Goal: Transaction & Acquisition: Purchase product/service

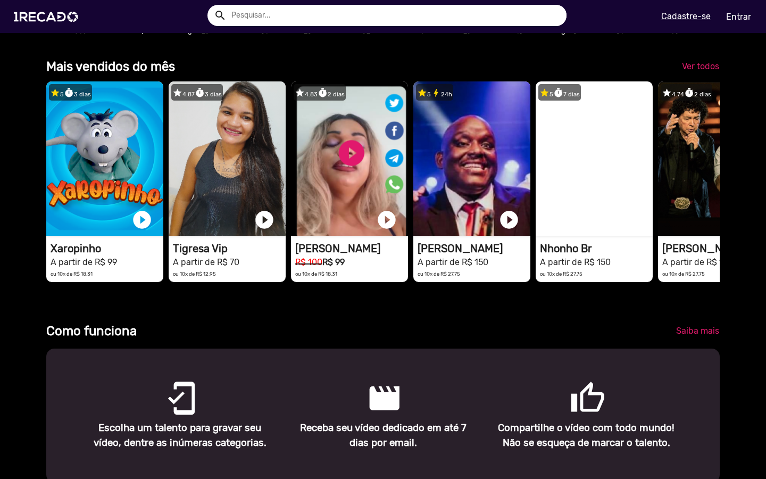
scroll to position [0, 766]
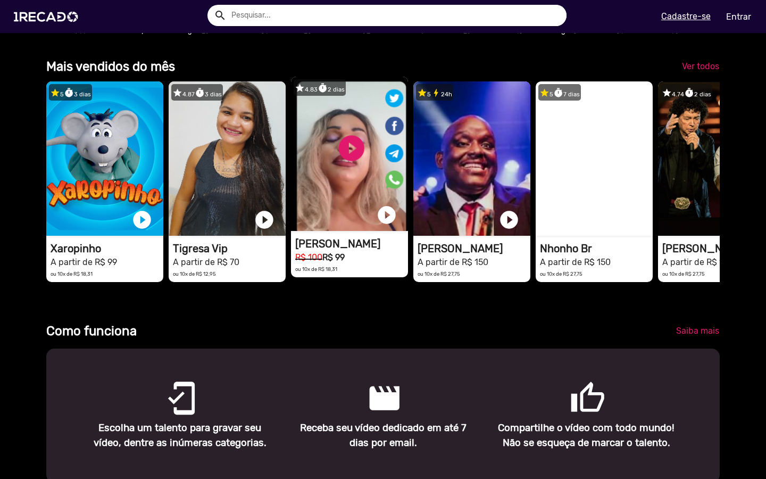
click at [326, 201] on video "1RECADO vídeos dedicados para fãs e empresas" at bounding box center [349, 154] width 117 height 154
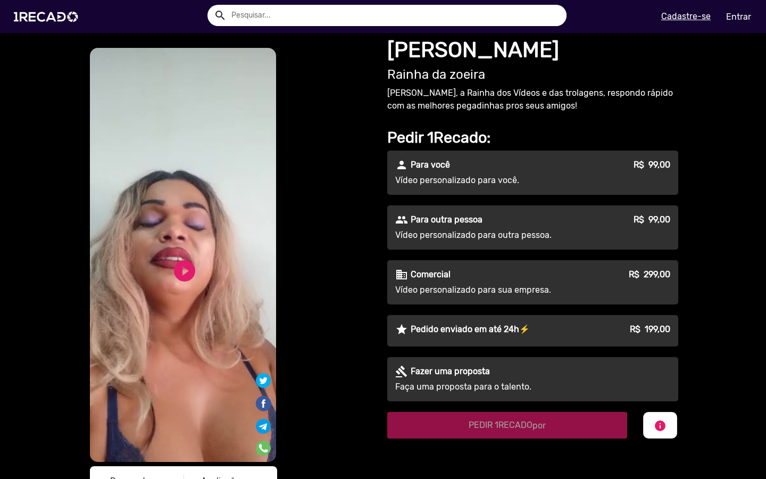
click at [483, 330] on p "Pedido enviado em até 24h⚡️" at bounding box center [470, 329] width 119 height 13
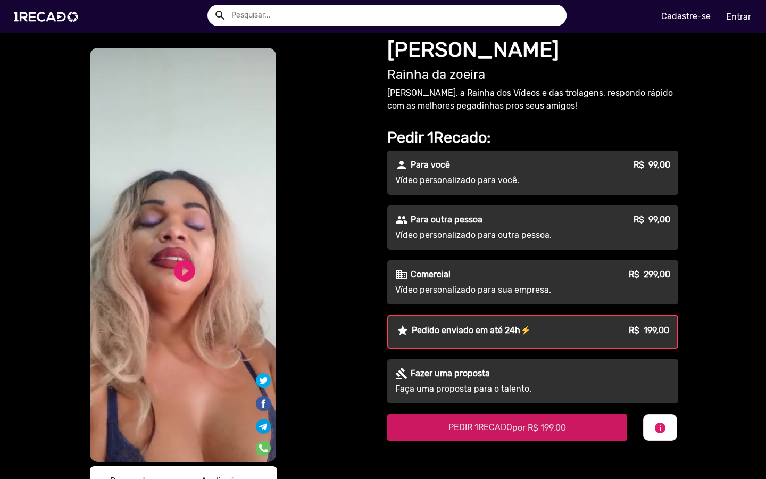
click at [462, 428] on span "PEDIR 1RECADO por R$ 199,00" at bounding box center [508, 427] width 118 height 10
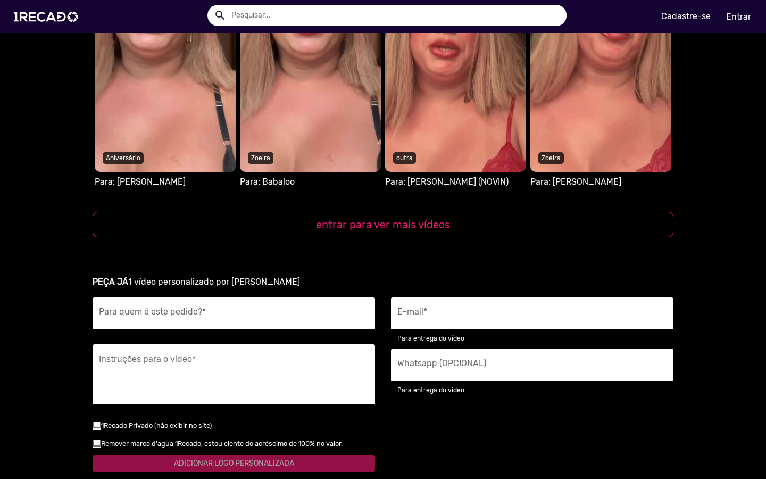
scroll to position [1394, 0]
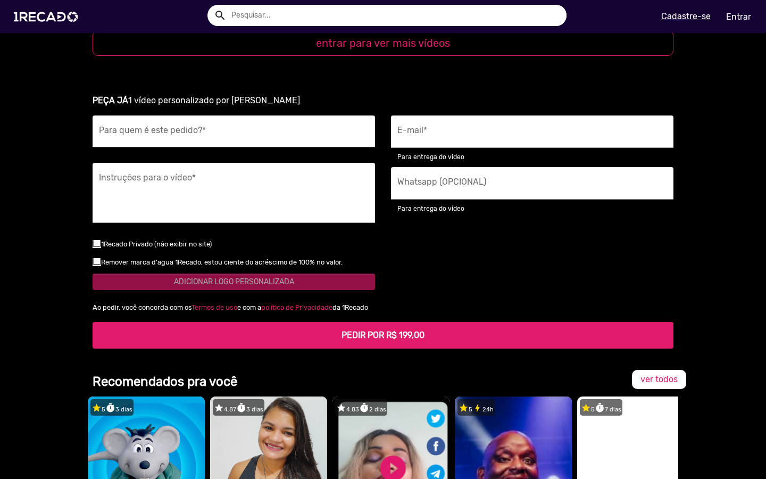
click at [268, 148] on div "Para quem é este pedido? *" at bounding box center [234, 131] width 270 height 32
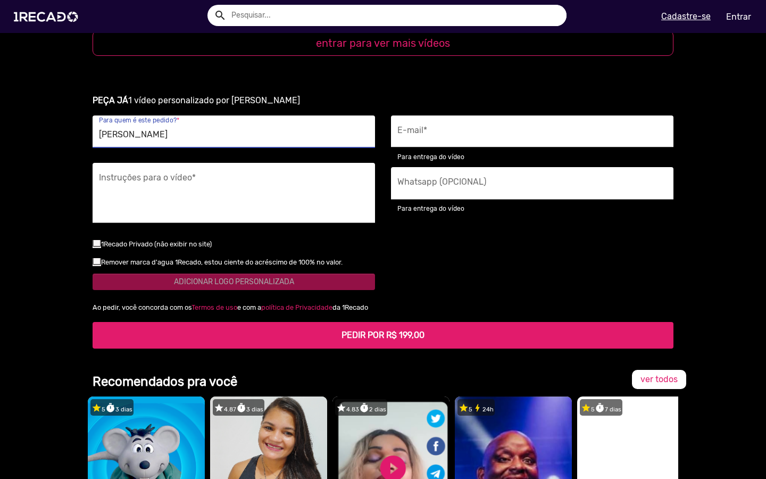
type input "[PERSON_NAME]"
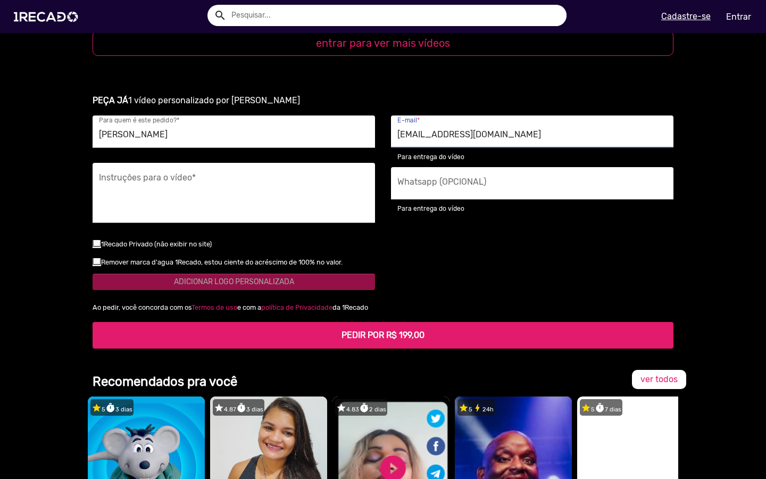
type input "[EMAIL_ADDRESS][DOMAIN_NAME]"
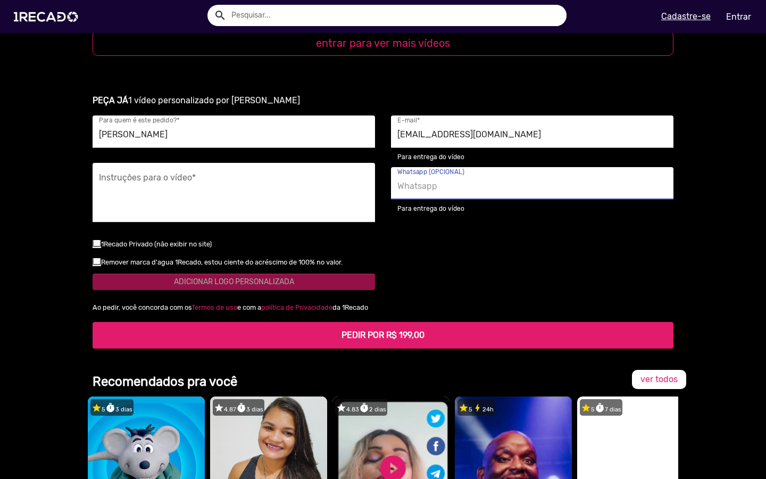
click at [301, 218] on textarea "Instruções para o vídeo *" at bounding box center [234, 196] width 270 height 44
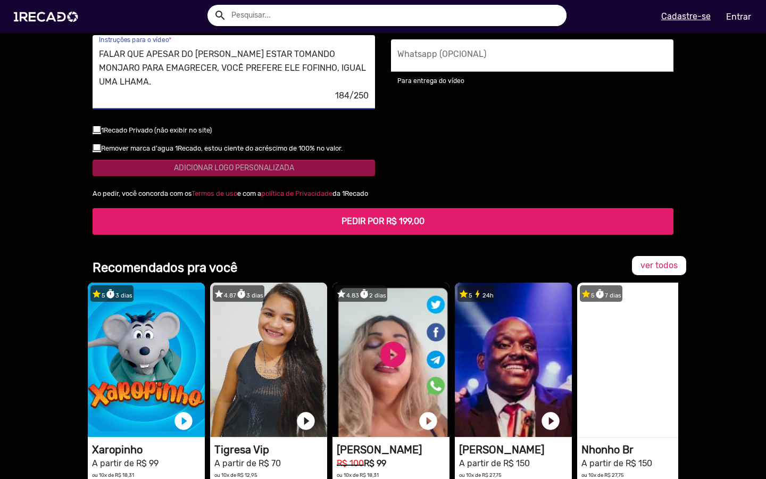
scroll to position [0, 0]
click at [298, 90] on textarea "FALAR QUE APESAR DO [PERSON_NAME] ESTAR TOMANDO MONJARO PARA EMAGRECER, VOCÊ PR…" at bounding box center [234, 68] width 270 height 44
click at [267, 90] on textarea "FALAR QUE APESAR DO [PERSON_NAME] ESTAR TOMANDO MONJARO PARA EMAGRECER, VOCÊ PR…" at bounding box center [234, 68] width 270 height 44
click at [248, 90] on textarea "FALAR QUE APESAR DO [PERSON_NAME] ESTAR TOMANDO MONJARO PARA EMAGRECER, VOCÊ PR…" at bounding box center [234, 68] width 270 height 44
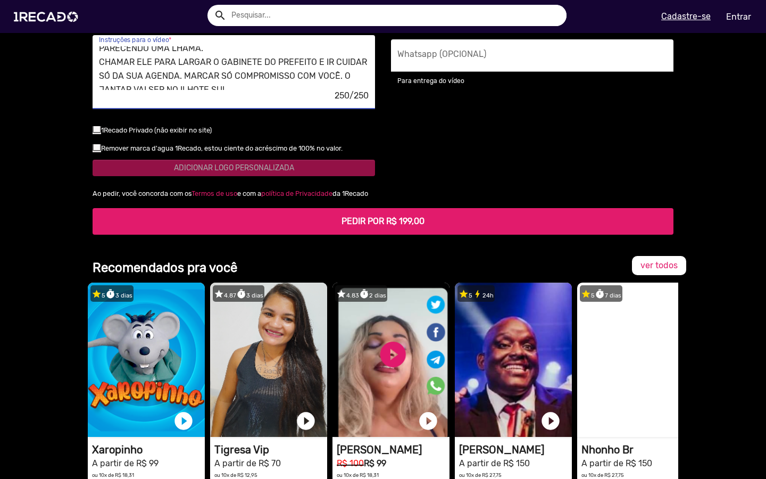
scroll to position [36, 0]
click at [99, 90] on textarea "FALAR QUE APESAR DO [PERSON_NAME] ESTAR TOMANDO MONJARO PARA EMAGRECER, VOCÊ PR…" at bounding box center [234, 68] width 270 height 44
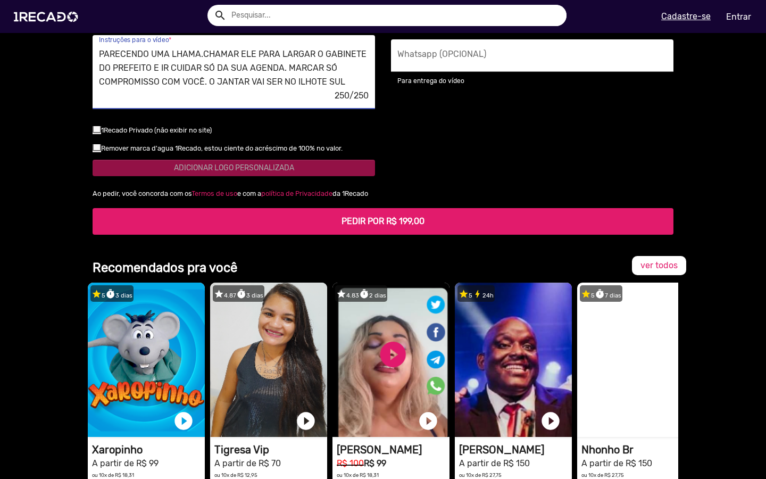
scroll to position [27, 0]
click at [164, 90] on textarea "FALAR QUE APESAR DO [PERSON_NAME] ESTAR TOMANDO MONJARO PARA EMAGRECER, VOCÊ PR…" at bounding box center [234, 68] width 270 height 44
click at [165, 90] on textarea "FALAR QUE APESAR DO [PERSON_NAME] ESTAR TOMANDO MONJARO PARA EMAGRECER, VOCÊ PR…" at bounding box center [234, 68] width 270 height 44
click at [202, 90] on textarea "FALAR QUE APESAR DO [PERSON_NAME] ESTAR TOMANDO MONJARO PARA EMAGRECER, VOCÊ PR…" at bounding box center [234, 68] width 270 height 44
click at [329, 90] on textarea "FALAR QUE APESAR DO [PERSON_NAME] ESTAR TOMANDO MONJARO PARA EMAGRECER, VOCÊ PR…" at bounding box center [234, 68] width 270 height 44
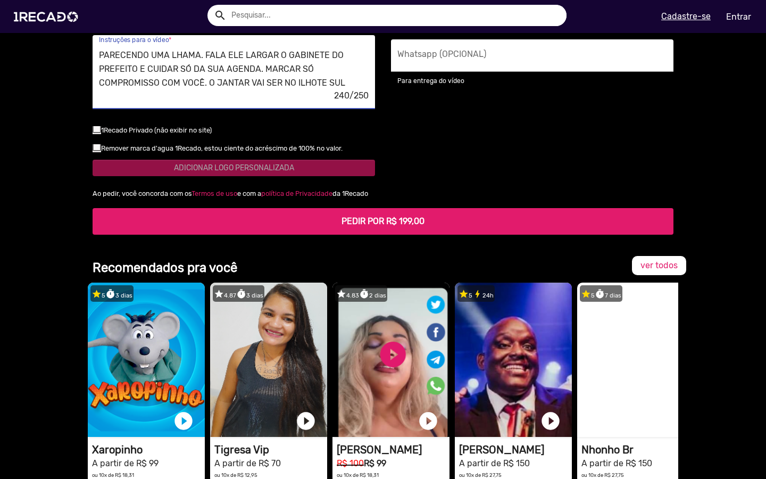
click at [219, 90] on textarea "FALAR QUE APESAR DO [PERSON_NAME] ESTAR TOMANDO MONJARO PARA EMAGRECER, VOCÊ PR…" at bounding box center [234, 68] width 270 height 44
click at [245, 90] on textarea "FALAR QUE APESAR DO [PERSON_NAME] ESTAR TOMANDO MONJARO PARA EMAGRECER, VOCÊ PR…" at bounding box center [234, 68] width 270 height 44
click at [304, 90] on textarea "FALAR QUE APESAR DO [PERSON_NAME] ESTAR TOMANDO MONJARO PARA EMAGRECER, VOCÊ PR…" at bounding box center [234, 68] width 270 height 44
click at [316, 90] on textarea "FALAR QUE APESAR DO [PERSON_NAME] ESTAR TOMANDO MONJARO PARA EMAGRECER, VOCÊ PR…" at bounding box center [234, 68] width 270 height 44
click at [228, 90] on textarea "FALAR QUE APESAR DO [PERSON_NAME] ESTAR TOMANDO MONJARO PARA EMAGRECER, VOCÊ PR…" at bounding box center [234, 68] width 270 height 44
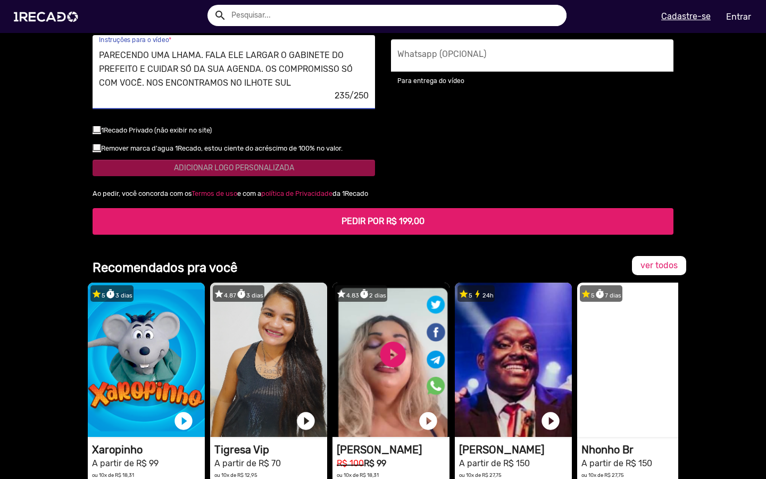
click at [256, 90] on textarea "FALAR QUE APESAR DO [PERSON_NAME] ESTAR TOMANDO MONJARO PARA EMAGRECER, VOCÊ PR…" at bounding box center [234, 68] width 270 height 44
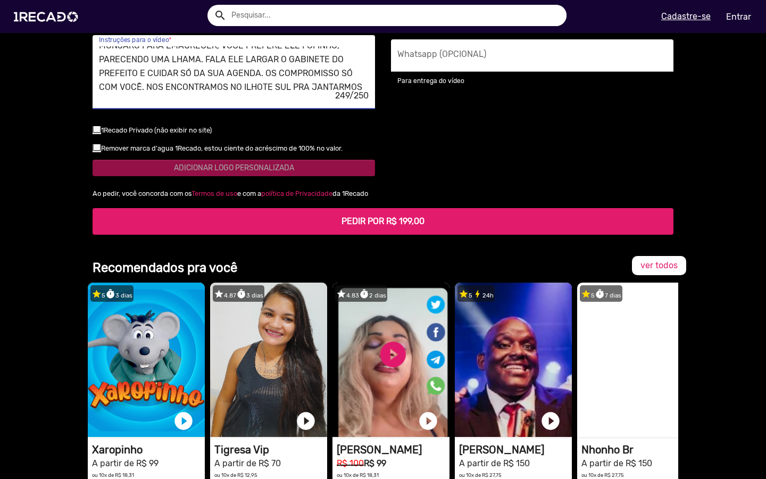
scroll to position [26, 0]
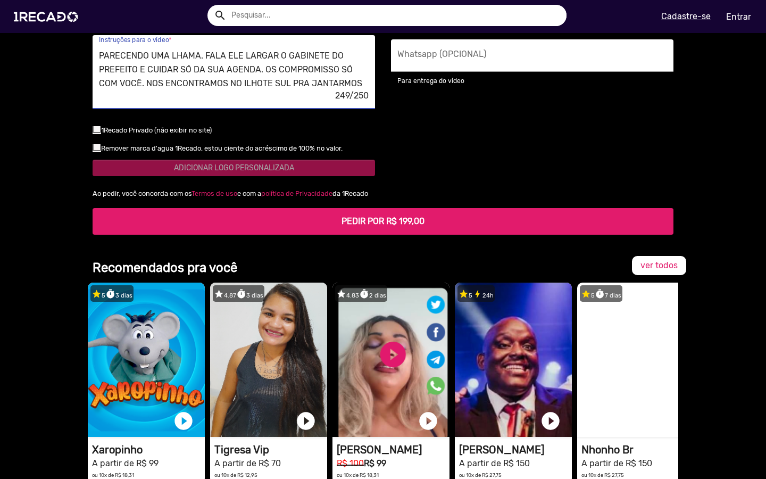
click at [224, 90] on textarea "FALAR QUE APESAR DO [PERSON_NAME] ESTAR TOMANDO MONJARO PARA EMAGRECER, VOCÊ PR…" at bounding box center [234, 68] width 270 height 44
drag, startPoint x: 194, startPoint y: 210, endPoint x: 114, endPoint y: 202, distance: 79.7
click at [114, 109] on div "FALAR QUE APESAR DO [PERSON_NAME] ESTAR TOMANDO MONJARO PARA EMAGRECER, VOCÊ PR…" at bounding box center [234, 72] width 270 height 74
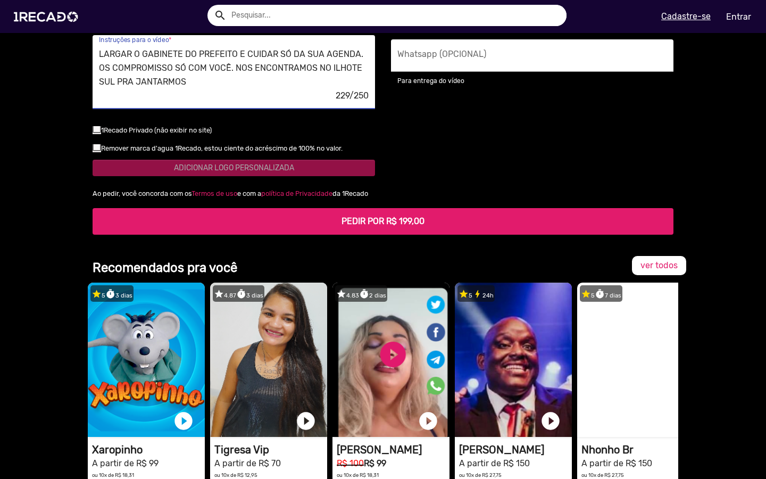
scroll to position [28, 0]
click at [223, 90] on textarea "[PERSON_NAME] ESTAR TOMANDO MONJARO PARA EMAGRECER, VOCÊ PREFERE ELE FOFINHO, P…" at bounding box center [234, 68] width 270 height 44
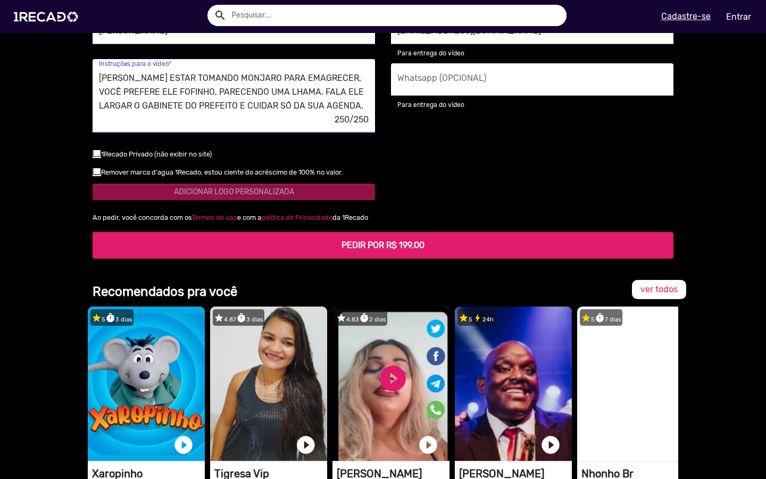
scroll to position [0, 0]
click at [155, 114] on textarea "[PERSON_NAME] ESTAR TOMANDO MONJARO PARA EMAGRECER, VOCÊ PREFERE ELE FOFINHO, P…" at bounding box center [234, 92] width 270 height 44
click at [313, 114] on textarea "[PERSON_NAME] ESTÁ TOMANDO MONJARO PARA EMAGRECER, VOCÊ PREFERE ELE FOFINHO, PA…" at bounding box center [234, 92] width 270 height 44
click at [243, 114] on textarea "[PERSON_NAME] ESTÁ TOMANDO MONJARO PARA EMAGRECER Q VOCÊ PREFERE ELE FOFINHO, P…" at bounding box center [234, 92] width 270 height 44
click at [296, 114] on textarea "[PERSON_NAME] ESTÁ TOMANDO MONJARO PARA EMAGRECER Q VOCÊ PREFERE ELE FOFINHO, I…" at bounding box center [234, 92] width 270 height 44
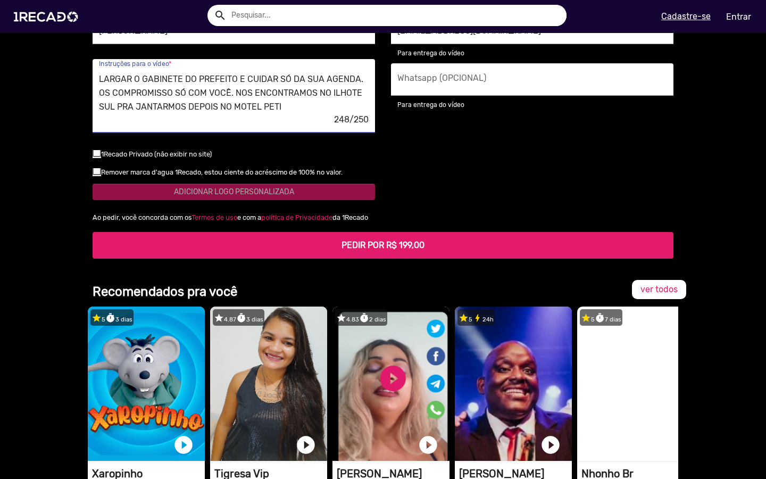
scroll to position [28, 0]
click at [100, 114] on textarea "[PERSON_NAME] ESTÁ TOMANDO MONJARO PARA EMAGRECER Q VOCÊ PREFERE ELE FOFINHO, I…" at bounding box center [234, 92] width 270 height 44
click at [325, 114] on textarea "[PERSON_NAME] ESTÁ TOMANDO MONJARO PARA EMAGRECER Q VOCÊ PREFERE ELE FOFINHO, I…" at bounding box center [234, 92] width 270 height 44
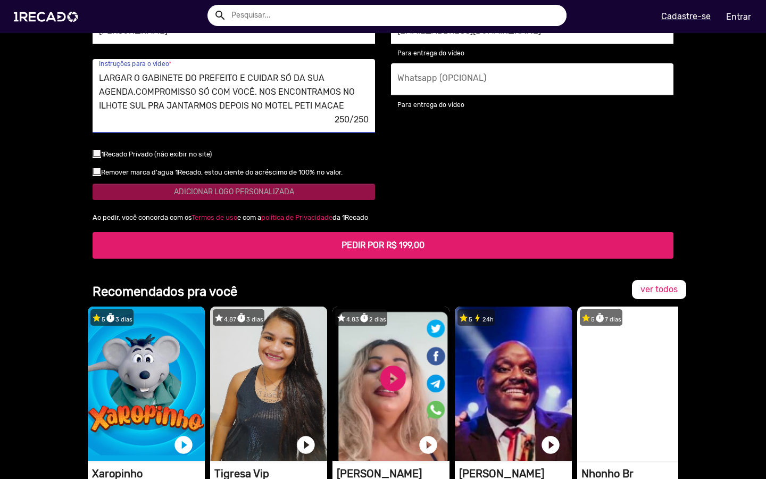
type textarea "[PERSON_NAME] ESTÁ TOMANDO MONJARO PARA EMAGRECER Q VOCÊ PREFERE ELE FOFINHO, I…"
click at [481, 89] on input "Whatsapp (OPCIONAL)" at bounding box center [532, 83] width 270 height 14
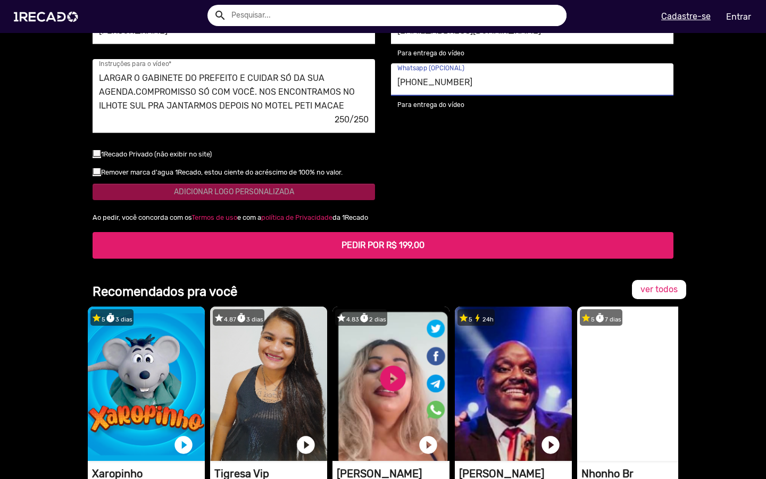
type input "[PHONE_NUMBER]"
click at [527, 210] on div "[EMAIL_ADDRESS][DOMAIN_NAME] E-mail * Para entrega do vídeo [PHONE_NUMBER] What…" at bounding box center [532, 111] width 299 height 198
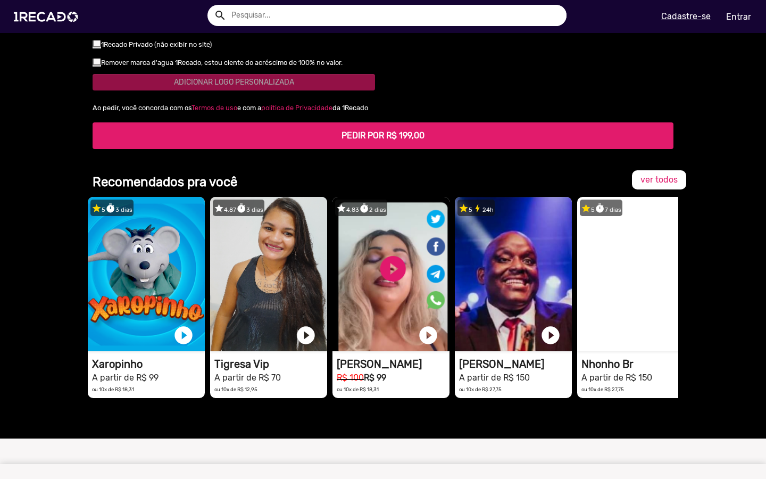
scroll to position [1609, 0]
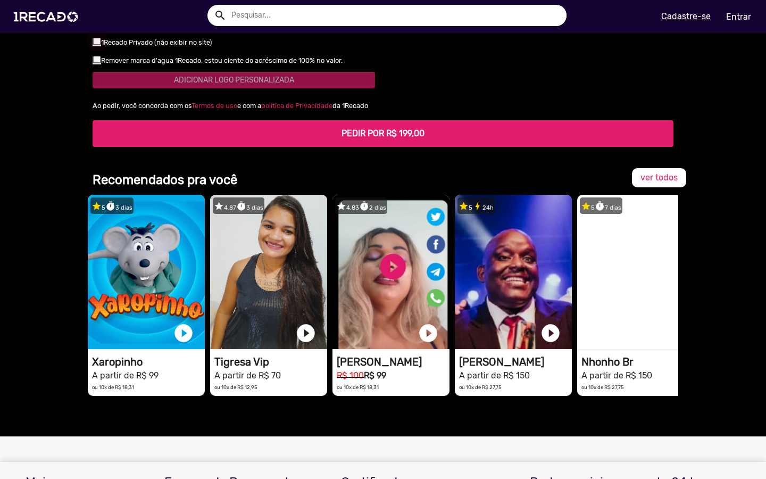
click at [98, 45] on div at bounding box center [97, 41] width 9 height 9
click at [97, 46] on input "checkbox" at bounding box center [96, 45] width 1 height 1
checkbox input "true"
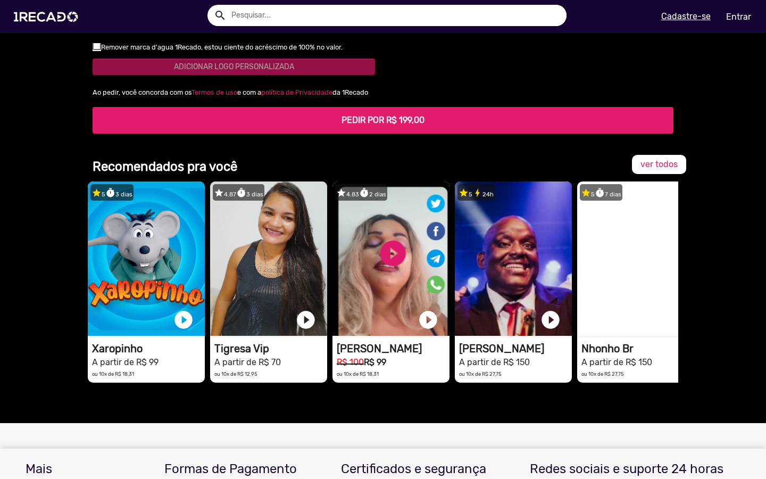
scroll to position [1626, 0]
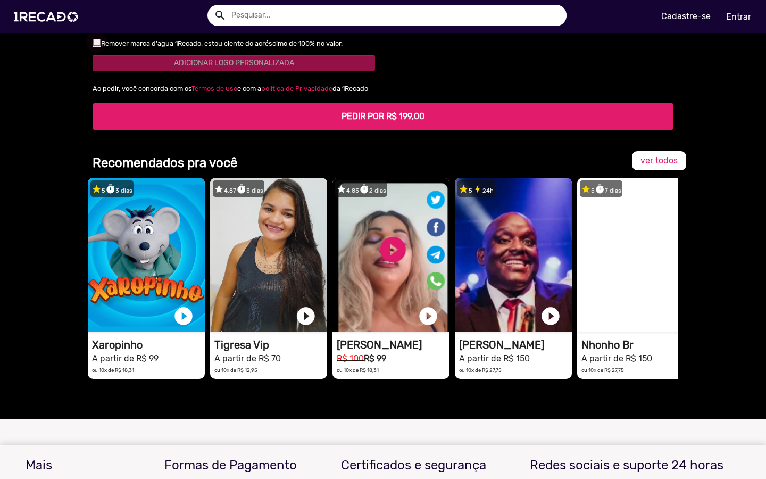
click at [98, 46] on div at bounding box center [97, 42] width 9 height 9
click at [97, 47] on input "checkbox" at bounding box center [96, 46] width 1 height 1
checkbox input "true"
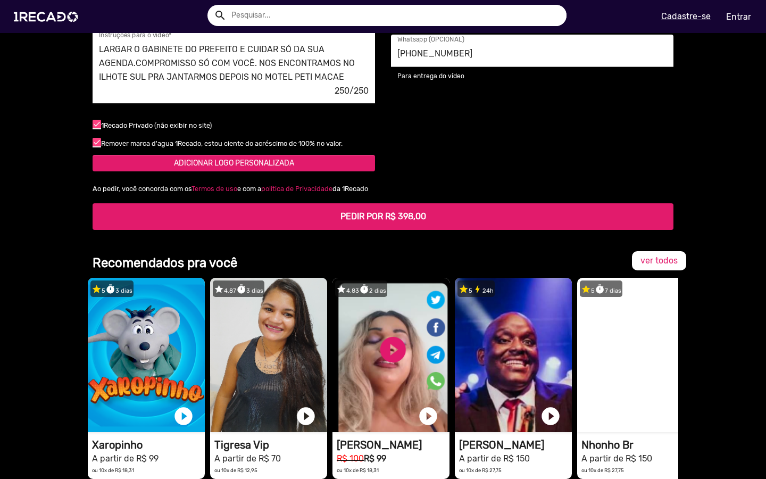
scroll to position [28, 0]
click at [313, 85] on textarea "[PERSON_NAME] ESTÁ TOMANDO MONJARO PARA EMAGRECER Q VOCÊ PREFERE ELE FOFINHO, I…" at bounding box center [234, 64] width 270 height 44
click at [262, 85] on textarea "[PERSON_NAME] ESTÁ TOMANDO MONJARO PARA EMAGRECER Q VOCÊ PREFERE ELE FOFINHO, I…" at bounding box center [234, 64] width 270 height 44
click at [277, 85] on textarea "[PERSON_NAME] ESTÁ TOMANDO MONJARO PARA EMAGRECER Q VOCÊ PREFERE ELE FOFINHO, I…" at bounding box center [234, 64] width 270 height 44
type textarea "[PERSON_NAME] ESTÁ TOMANDO MONJARO PARA EMAGRECER Q VOCÊ PREFERE ELE FOFINHO, I…"
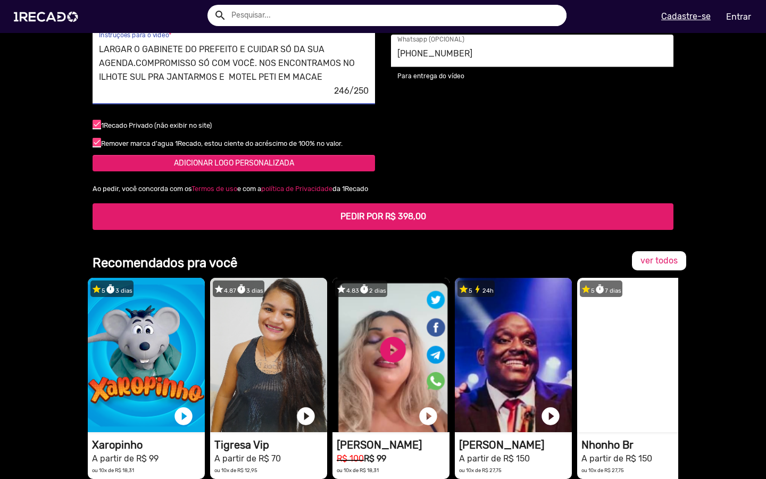
click at [400, 221] on b "PEDIR POR R$ 398,00" at bounding box center [384, 216] width 86 height 10
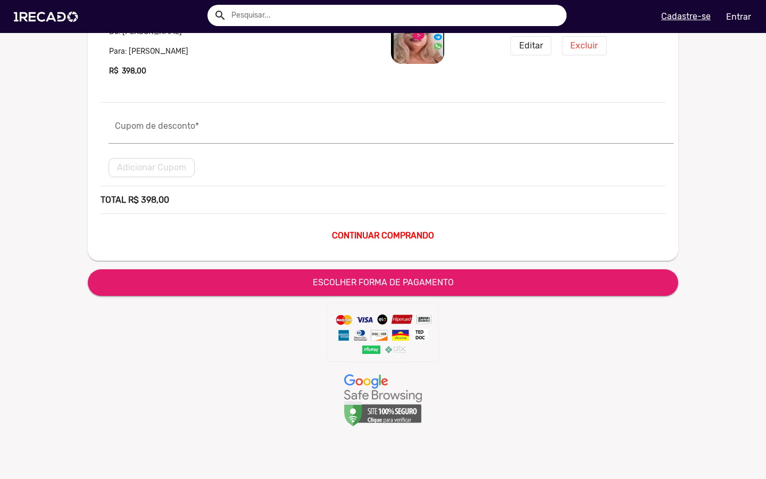
click at [420, 280] on span "ESCOLHER FORMA DE PAGAMENTO" at bounding box center [383, 282] width 141 height 10
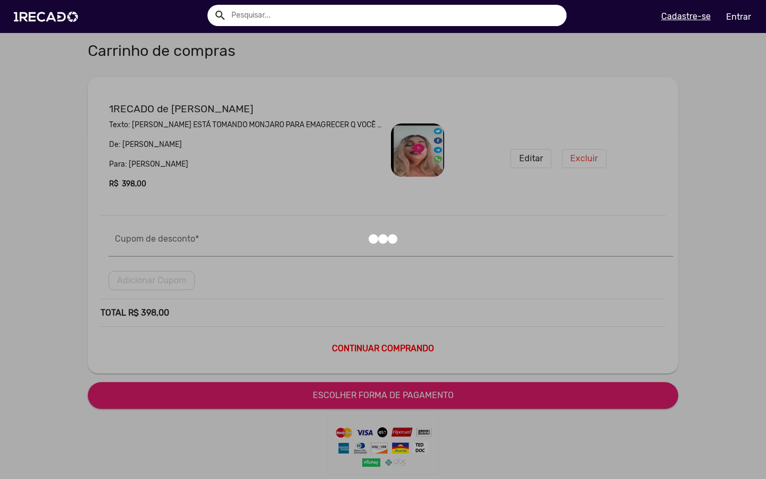
click at [508, 400] on div at bounding box center [383, 239] width 766 height 479
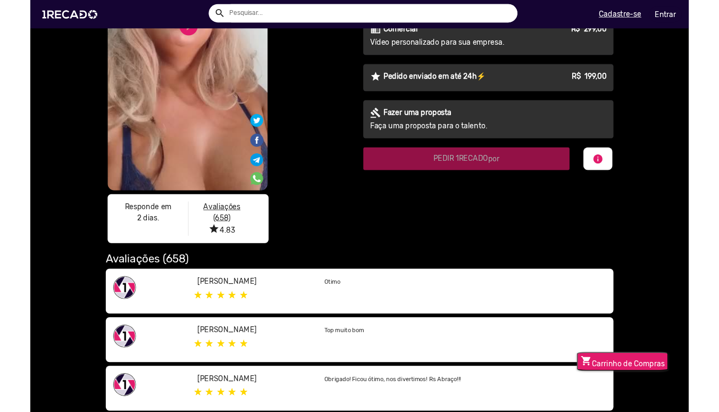
scroll to position [131, 0]
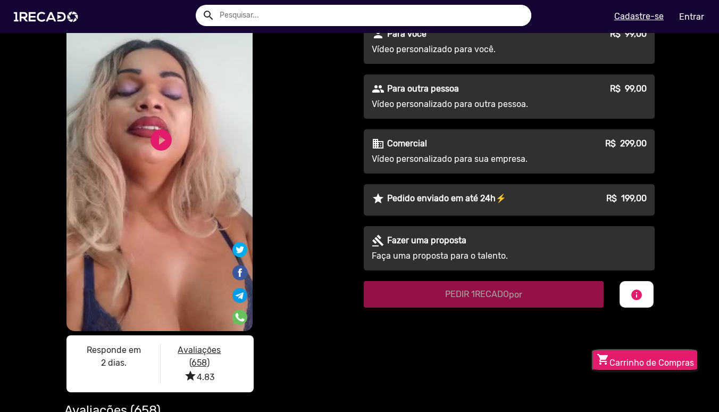
click at [628, 351] on button "shopping_cart Carrinho de Compras" at bounding box center [645, 360] width 106 height 22
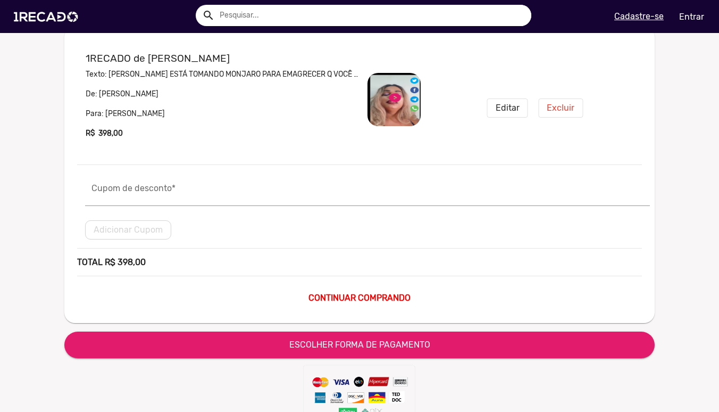
scroll to position [52, 0]
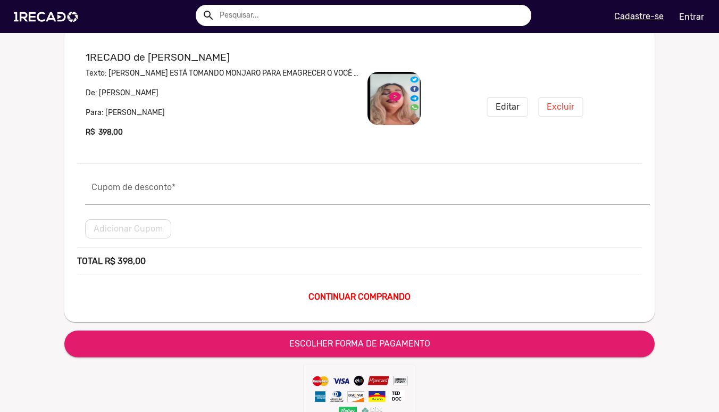
click at [409, 344] on span "ESCOLHER FORMA DE PAGAMENTO" at bounding box center [359, 343] width 141 height 10
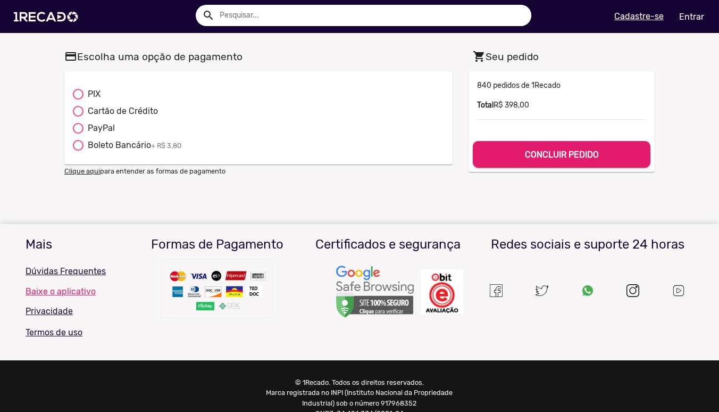
click at [79, 94] on div at bounding box center [78, 94] width 11 height 11
click at [78, 100] on input "PIX" at bounding box center [78, 100] width 1 height 1
radio input "true"
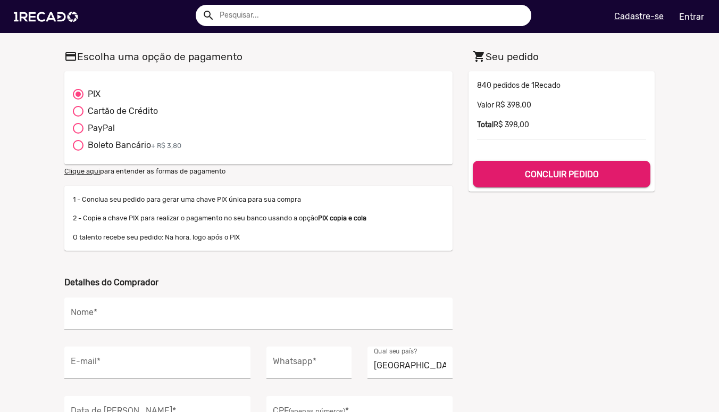
click at [80, 127] on div at bounding box center [78, 128] width 11 height 11
click at [78, 134] on input "PayPal" at bounding box center [78, 134] width 1 height 1
radio input "true"
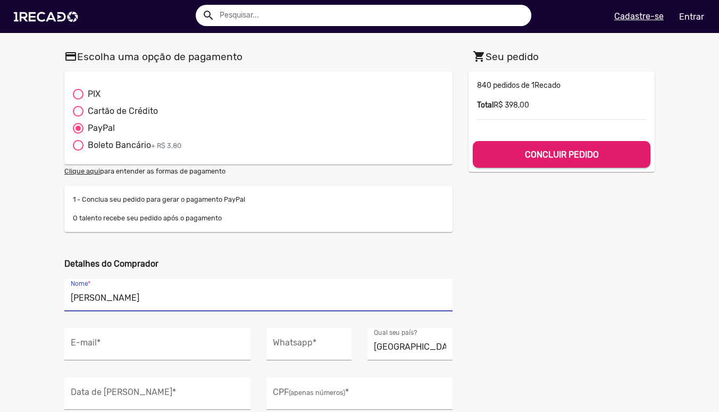
type input "[PERSON_NAME]"
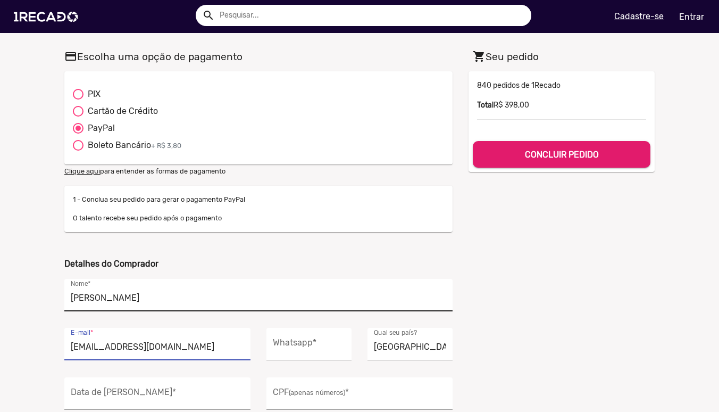
type input "[EMAIL_ADDRESS][DOMAIN_NAME]"
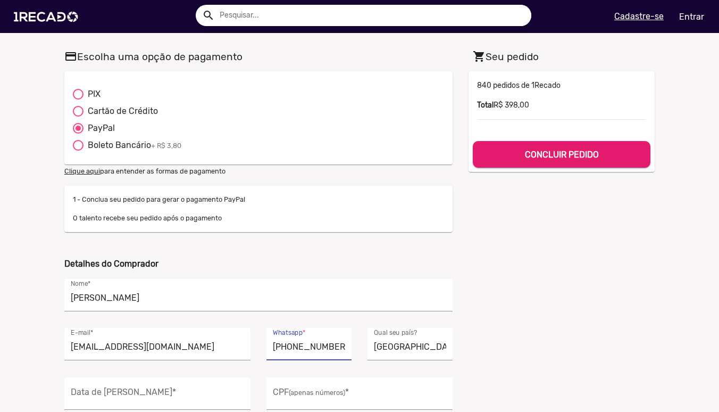
type input "[PHONE_NUMBER]"
click at [599, 274] on div "shopping_cart Seu pedido 39800 840 pedidos de 1Recado Total R$ 398,00 CONCLUIR …" at bounding box center [562, 236] width 202 height 380
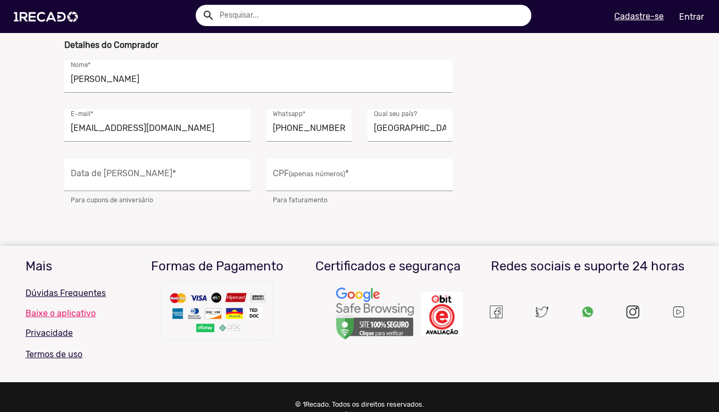
scroll to position [221, 0]
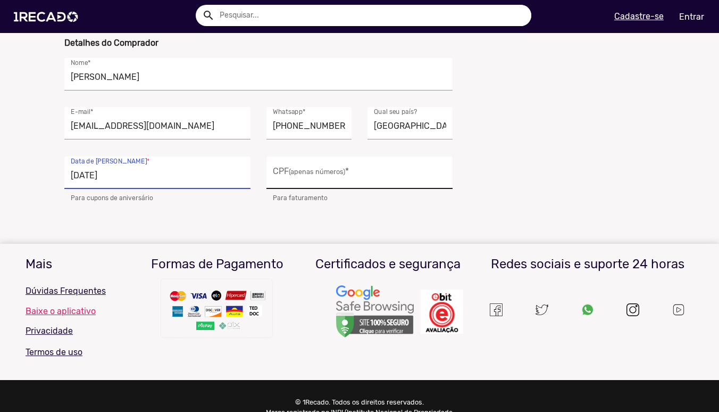
type input "[DATE]"
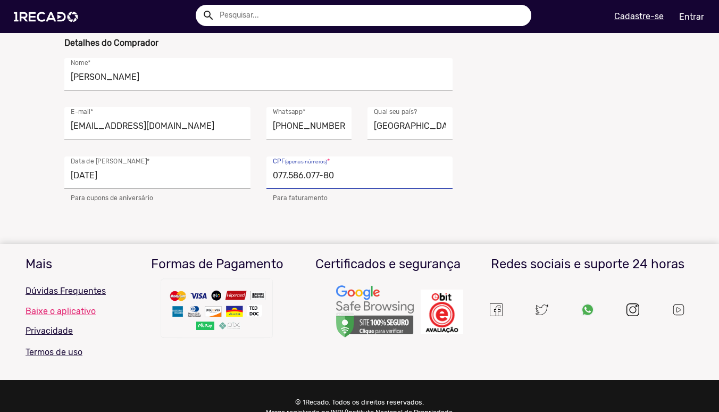
type input "077.586.077-80"
click at [569, 151] on div "shopping_cart Seu pedido 39800 840 pedidos de 1Recado Total R$ 398,00 CONCLUIR …" at bounding box center [562, 15] width 202 height 380
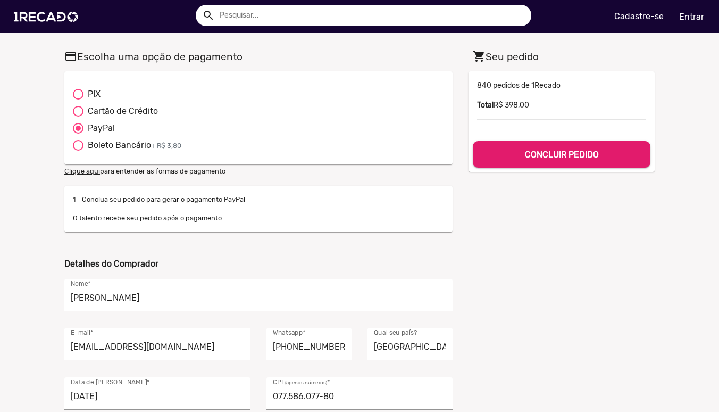
scroll to position [0, 0]
click at [549, 150] on b "CONCLUIR PEDIDO" at bounding box center [562, 155] width 74 height 10
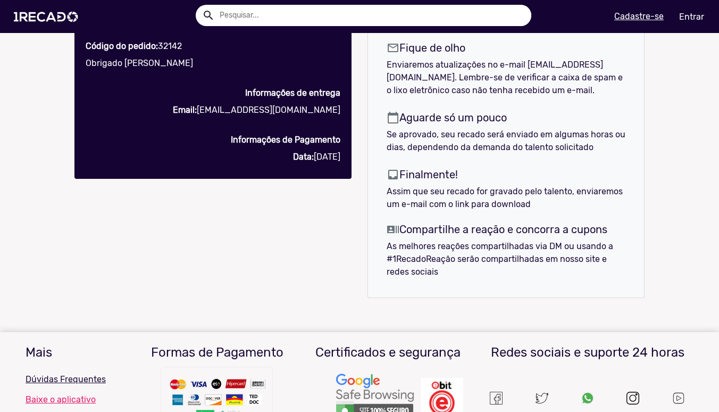
scroll to position [477, 0]
